Goal: Task Accomplishment & Management: Manage account settings

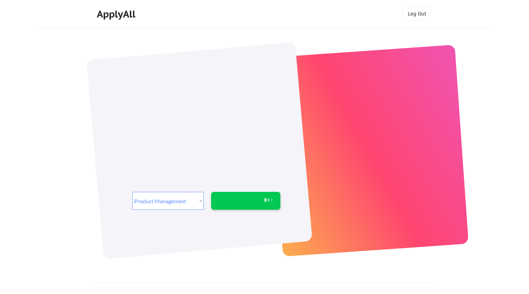
select select ""product""
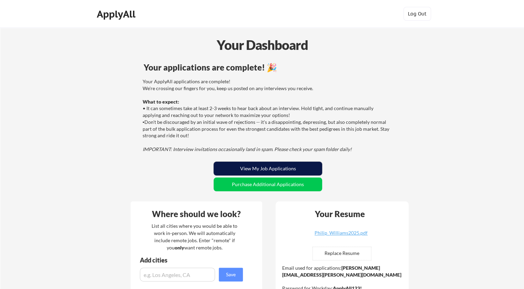
click at [275, 168] on button "View My Job Applications" at bounding box center [268, 169] width 108 height 14
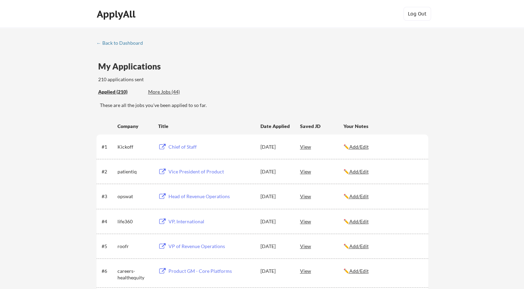
click at [183, 147] on div "Chief of Staff" at bounding box center [210, 147] width 85 height 7
